Goal: Information Seeking & Learning: Learn about a topic

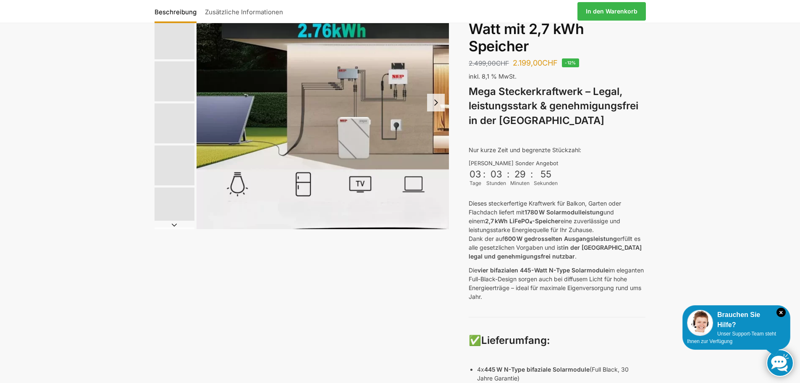
click at [433, 99] on button "Next slide" at bounding box center [436, 103] width 18 height 18
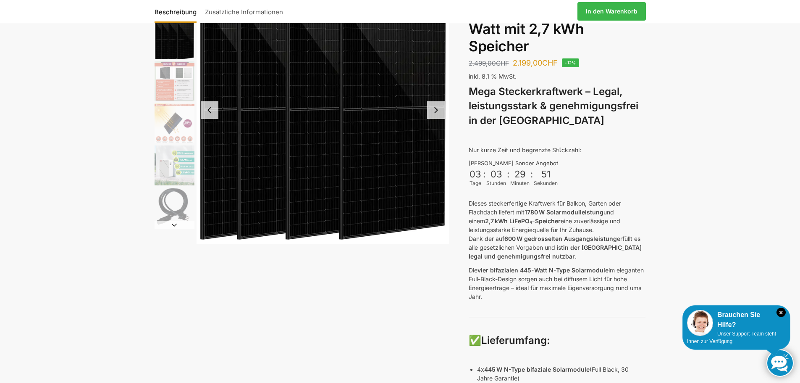
click at [430, 106] on button "Next slide" at bounding box center [436, 110] width 18 height 18
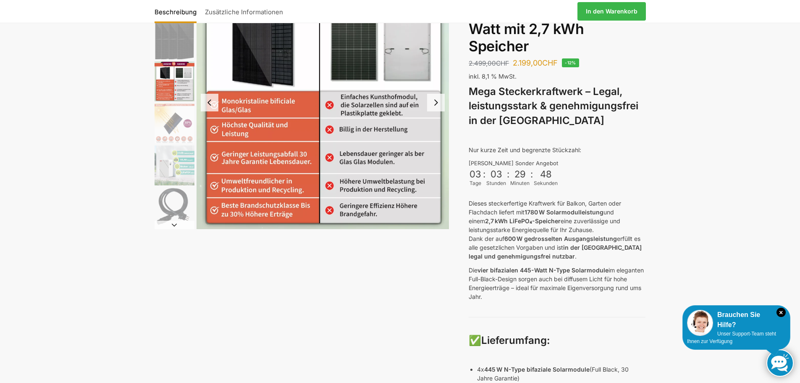
click at [433, 103] on button "Next slide" at bounding box center [436, 103] width 18 height 18
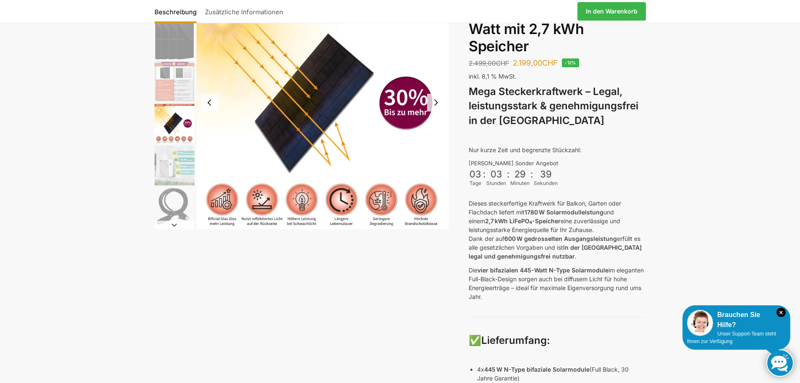
click at [437, 102] on button "Next slide" at bounding box center [436, 103] width 18 height 18
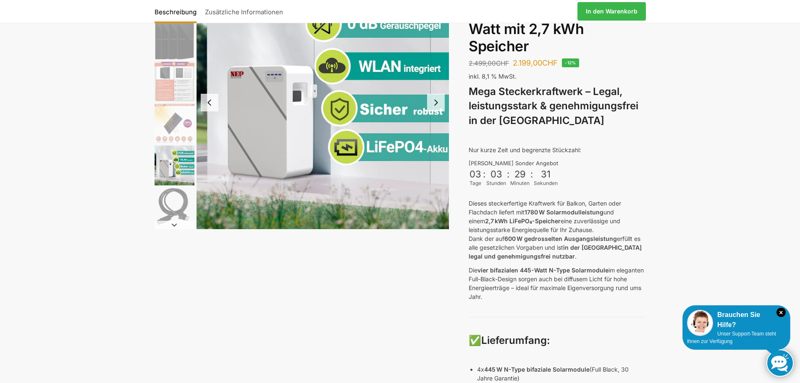
click at [438, 104] on button "Next slide" at bounding box center [436, 103] width 18 height 18
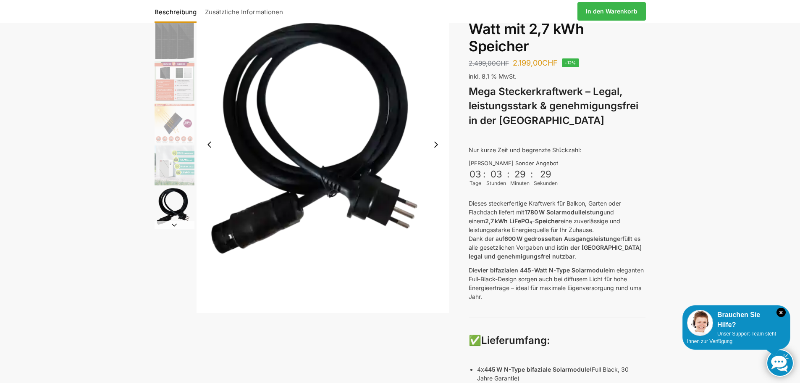
click at [438, 104] on img "6 / 9" at bounding box center [323, 144] width 253 height 337
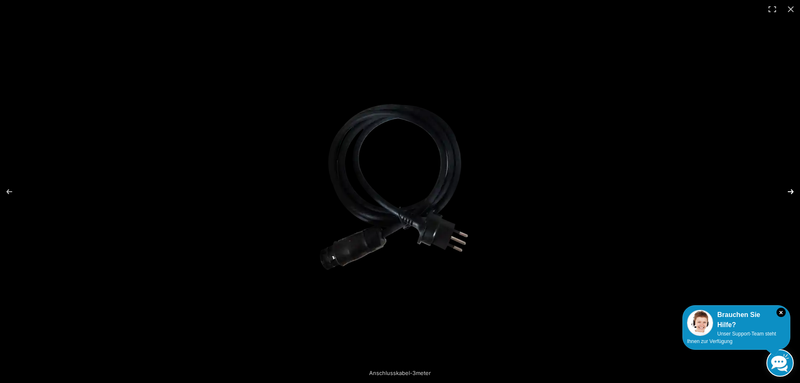
click at [790, 189] on button "Next (arrow right)" at bounding box center [785, 192] width 29 height 42
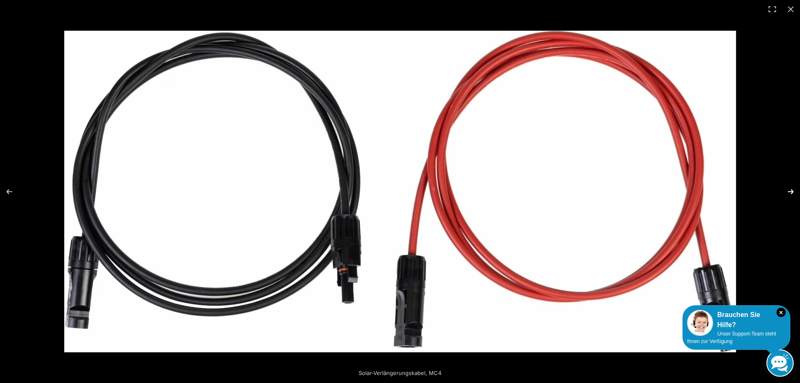
click at [790, 192] on button "Next (arrow right)" at bounding box center [785, 192] width 29 height 42
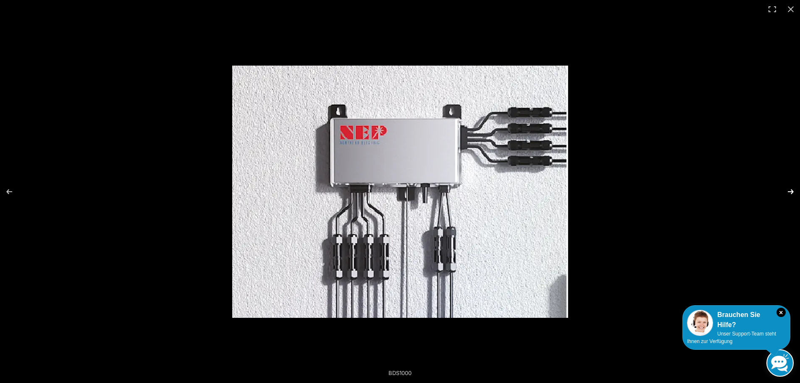
click at [790, 191] on button "Next (arrow right)" at bounding box center [785, 192] width 29 height 42
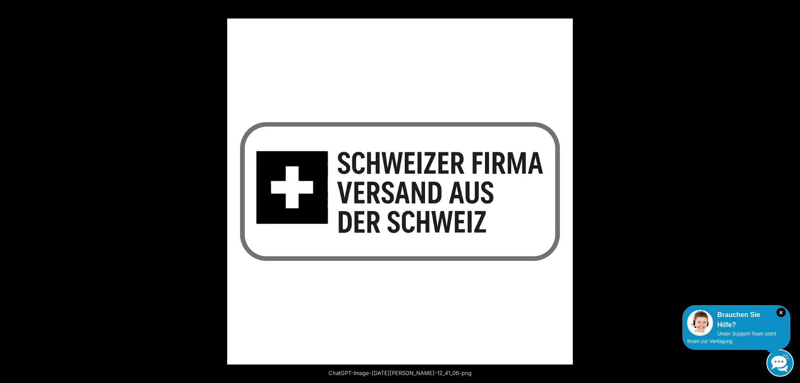
click at [790, 191] on button "Next (arrow right)" at bounding box center [785, 192] width 29 height 42
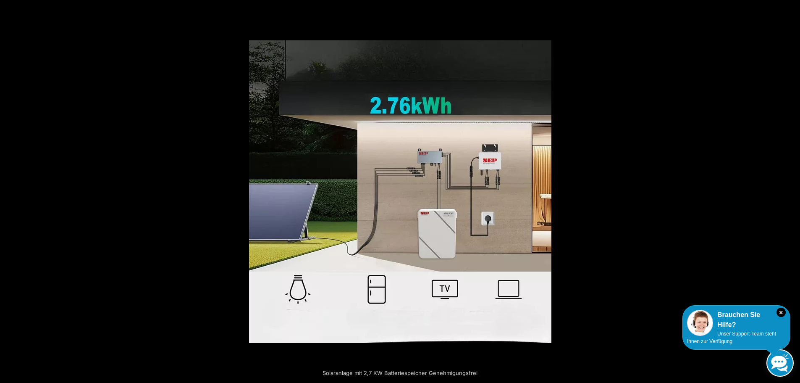
click at [790, 191] on button "Next (arrow right)" at bounding box center [785, 192] width 29 height 42
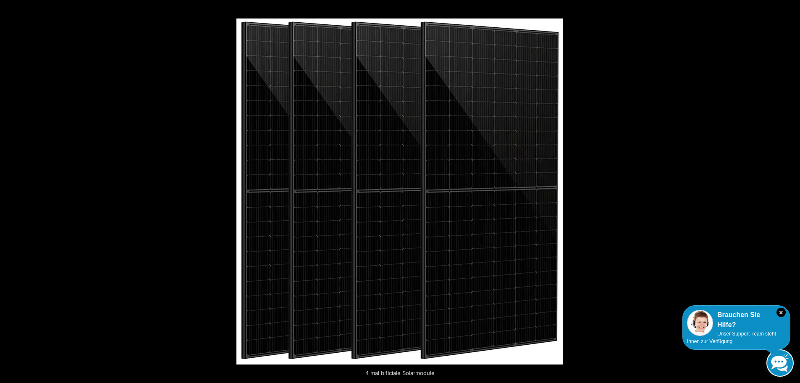
click at [790, 191] on button "Next (arrow right)" at bounding box center [785, 192] width 29 height 42
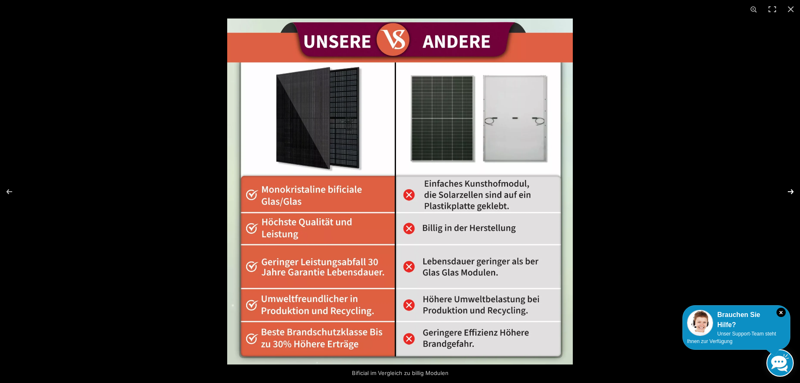
click at [788, 194] on button "Next (arrow right)" at bounding box center [785, 192] width 29 height 42
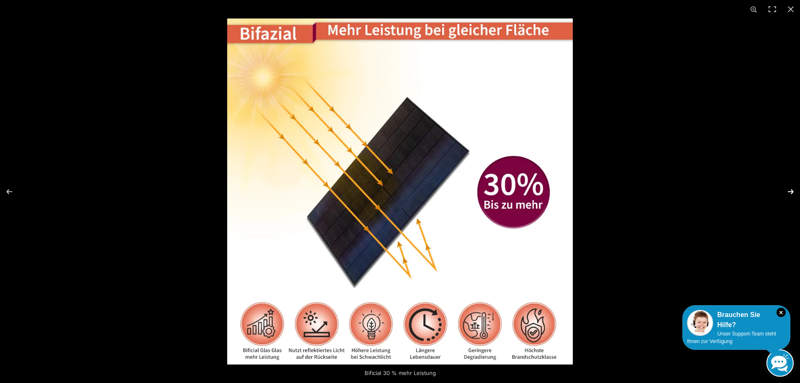
click at [790, 191] on button "Next (arrow right)" at bounding box center [785, 192] width 29 height 42
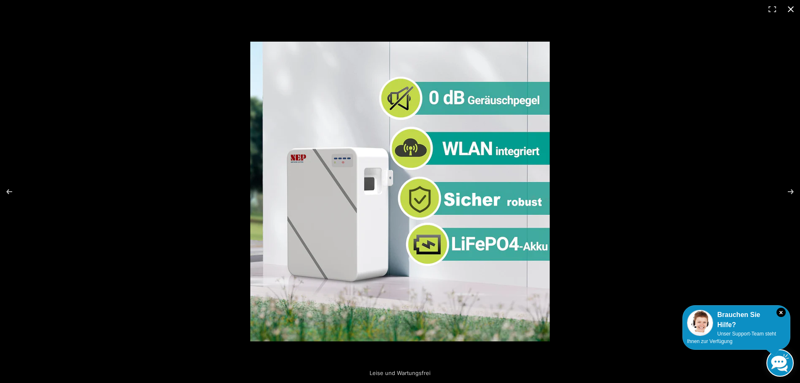
click at [793, 8] on button "Close (Esc)" at bounding box center [791, 9] width 18 height 18
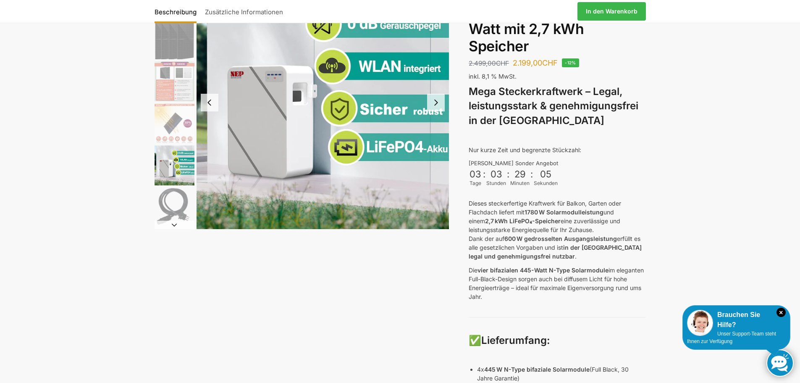
drag, startPoint x: 520, startPoint y: 356, endPoint x: 561, endPoint y: 333, distance: 46.1
drag, startPoint x: 561, startPoint y: 333, endPoint x: 428, endPoint y: 322, distance: 133.6
click at [428, 322] on div "Leise und Wartungsfrei Beschreibung Zusätzliche Informationen 2.499,00 CHF Ursp…" at bounding box center [400, 322] width 527 height 693
